Goal: Task Accomplishment & Management: Manage account settings

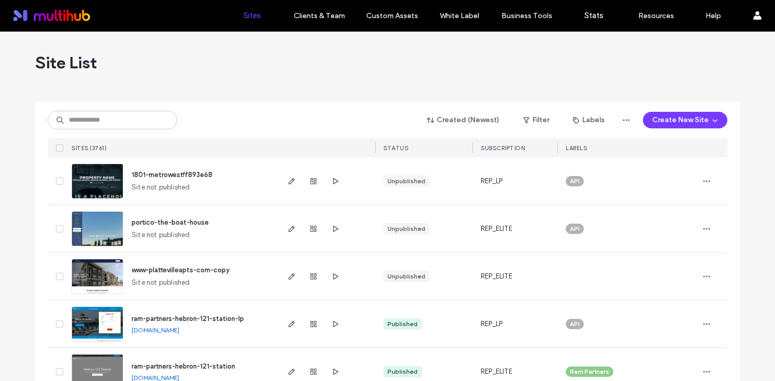
scroll to position [255, 0]
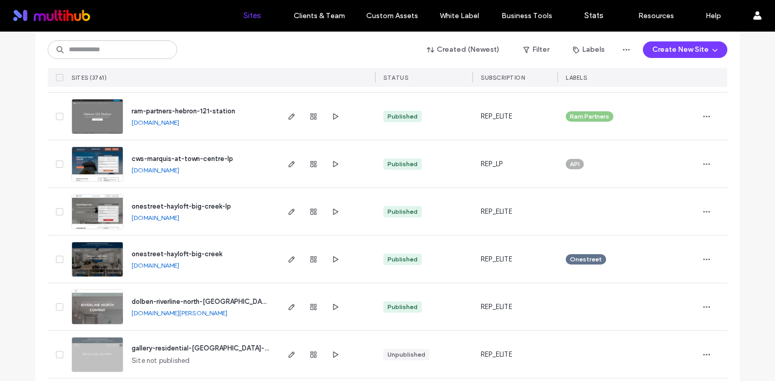
click at [157, 253] on span "onestreet-hayloft-big-creek" at bounding box center [177, 254] width 91 height 8
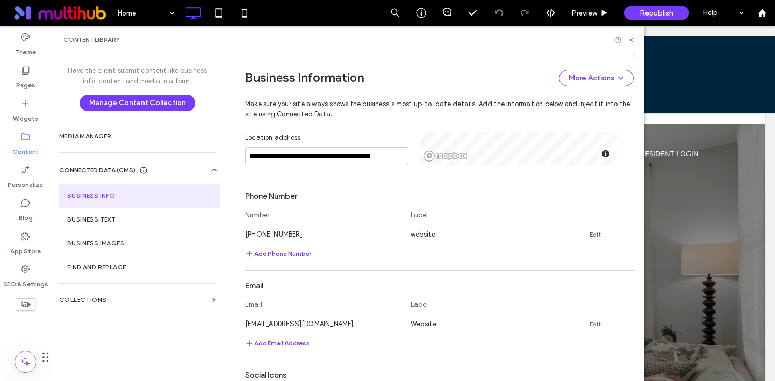
click at [356, 193] on div "Phone Number" at bounding box center [439, 196] width 388 height 20
